Goal: Information Seeking & Learning: Learn about a topic

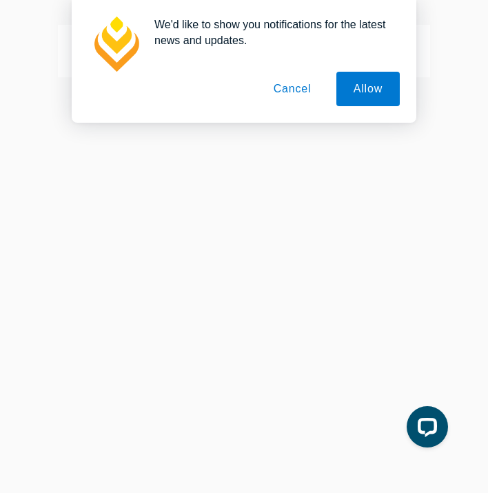
scroll to position [31, 0]
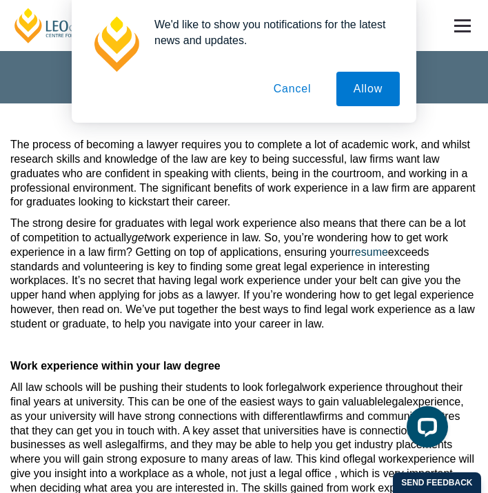
click at [307, 86] on button "Cancel" at bounding box center [293, 89] width 72 height 34
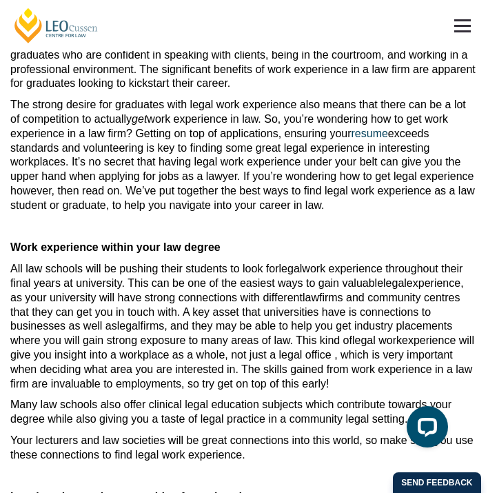
scroll to position [0, 0]
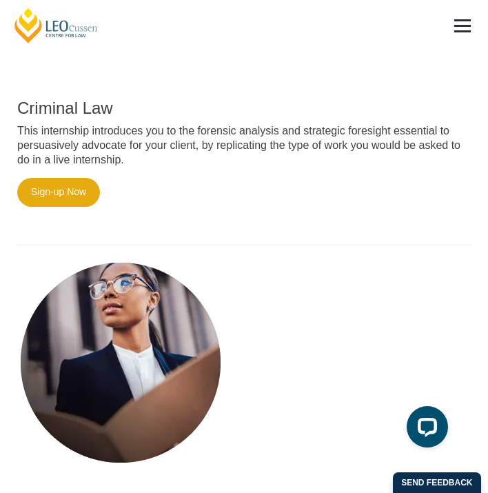
scroll to position [1324, 0]
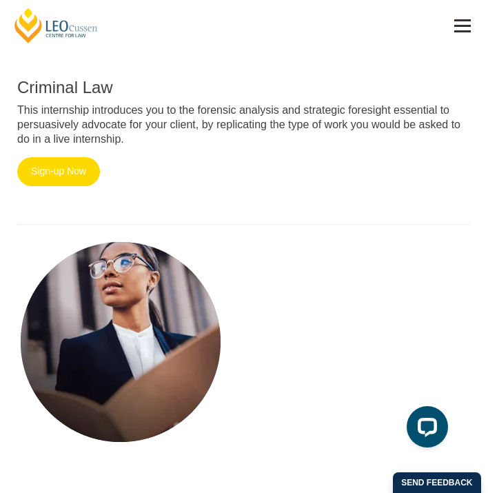
click at [72, 157] on link "Sign-up Now" at bounding box center [58, 171] width 83 height 29
